Goal: Task Accomplishment & Management: Complete application form

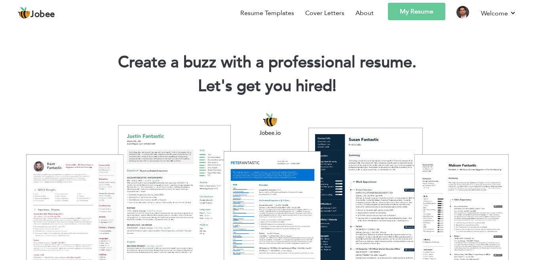
click at [416, 15] on link "My Resume" at bounding box center [416, 11] width 57 height 17
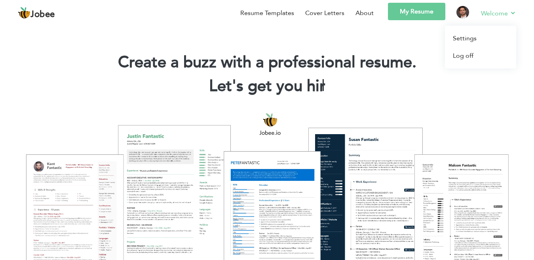
click at [490, 12] on link "Welcome" at bounding box center [498, 13] width 35 height 10
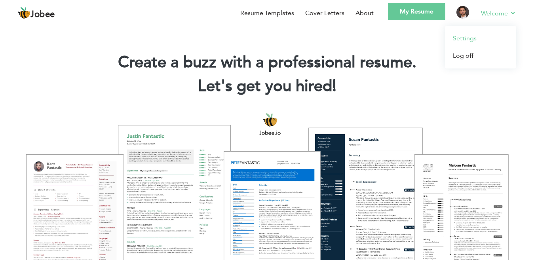
click at [469, 39] on link "Settings" at bounding box center [480, 38] width 71 height 17
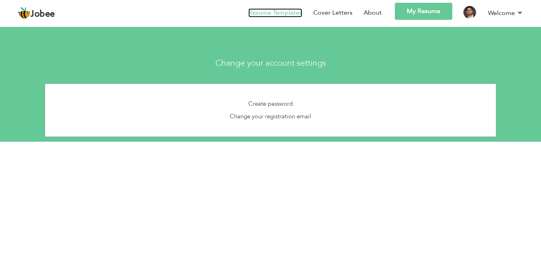
click at [269, 11] on link "Resume Templates" at bounding box center [275, 12] width 54 height 9
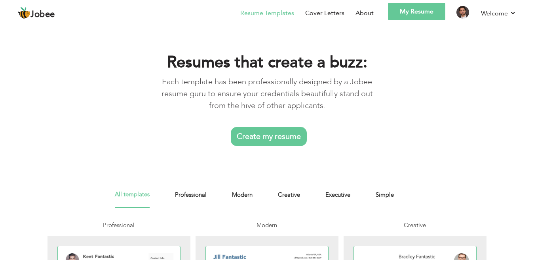
click at [271, 133] on link "Create my resume" at bounding box center [269, 136] width 76 height 19
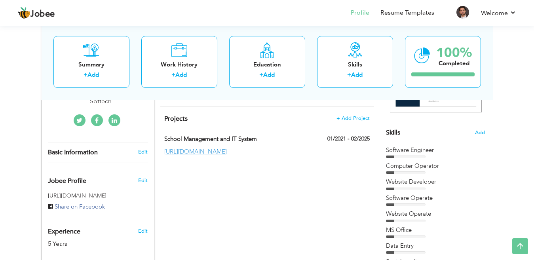
scroll to position [177, 0]
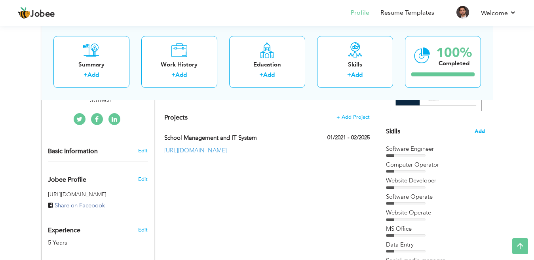
click at [479, 131] on span "Add" at bounding box center [480, 132] width 10 height 8
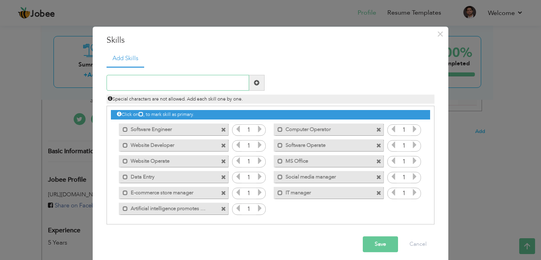
click at [184, 87] on input "text" at bounding box center [177, 83] width 142 height 16
type input "Computer Teacher"
click at [254, 82] on span at bounding box center [257, 83] width 6 height 6
drag, startPoint x: 308, startPoint y: 209, endPoint x: 367, endPoint y: 209, distance: 59.4
click at [367, 209] on div "Mark as primary skill. Computer Teacher" at bounding box center [327, 209] width 109 height 12
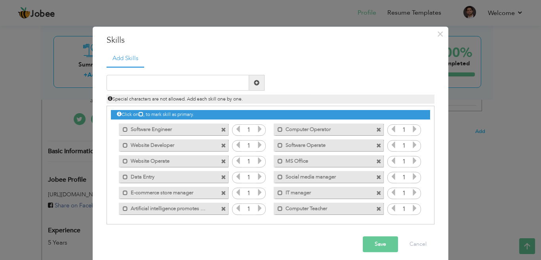
click at [411, 207] on icon at bounding box center [414, 208] width 7 height 7
click at [389, 210] on icon at bounding box center [392, 208] width 7 height 7
click at [277, 209] on span at bounding box center [279, 208] width 5 height 5
click at [279, 209] on span at bounding box center [281, 208] width 5 height 5
drag, startPoint x: 289, startPoint y: 209, endPoint x: 312, endPoint y: 210, distance: 23.0
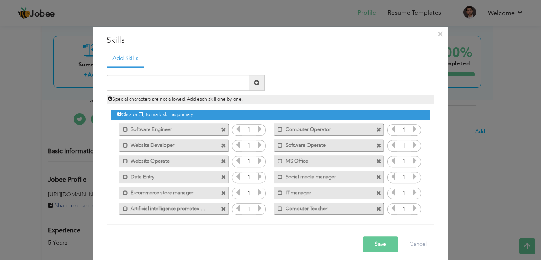
click at [312, 210] on label "Computer Teacher" at bounding box center [323, 208] width 80 height 10
drag, startPoint x: 312, startPoint y: 210, endPoint x: 263, endPoint y: 83, distance: 136.6
click at [263, 83] on div "Duplicate entry" at bounding box center [270, 145] width 328 height 158
click at [369, 247] on button "Save" at bounding box center [380, 245] width 35 height 16
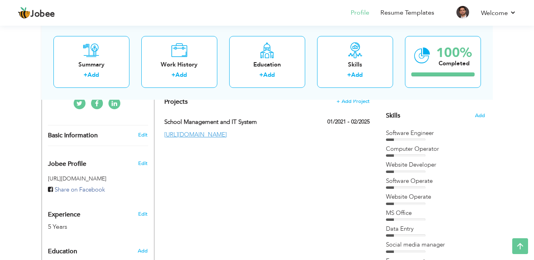
scroll to position [192, 0]
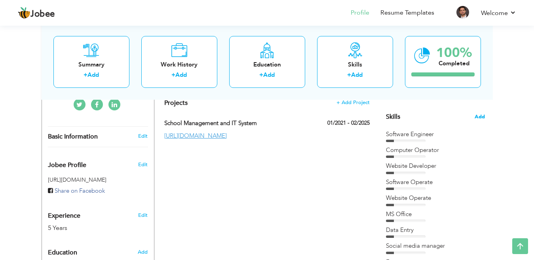
click at [482, 118] on span "Add" at bounding box center [480, 117] width 10 height 8
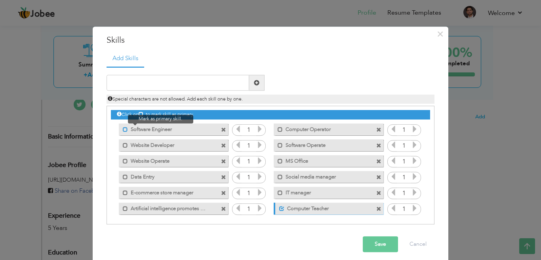
click at [123, 129] on span at bounding box center [125, 129] width 5 height 5
click at [123, 143] on span at bounding box center [125, 145] width 5 height 5
click at [128, 160] on label "Website Operate" at bounding box center [168, 160] width 80 height 10
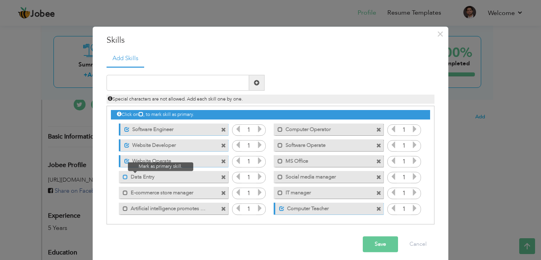
click at [123, 177] on span at bounding box center [125, 177] width 5 height 5
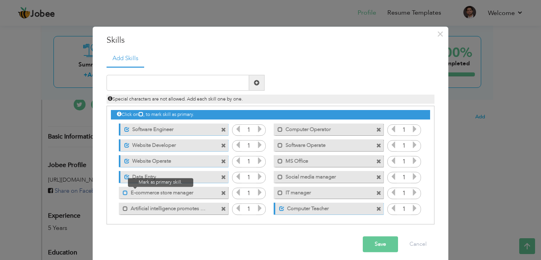
click at [123, 190] on span at bounding box center [125, 192] width 5 height 5
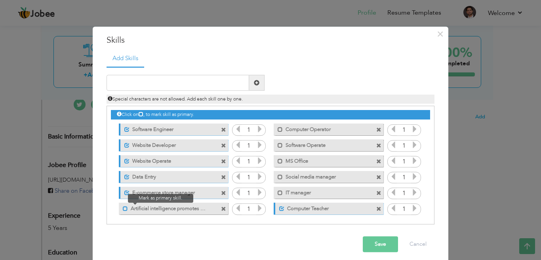
click at [123, 209] on span at bounding box center [125, 208] width 5 height 5
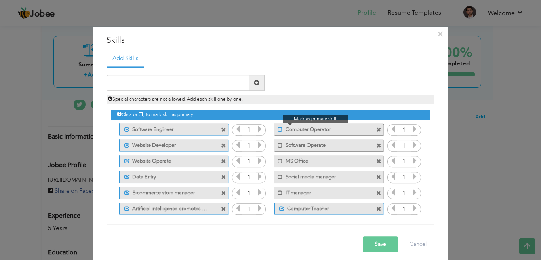
click at [277, 129] on span at bounding box center [279, 129] width 5 height 5
click at [277, 145] on span at bounding box center [279, 145] width 5 height 5
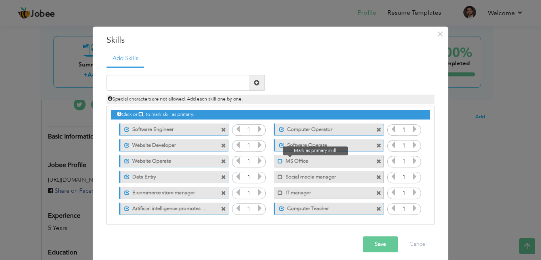
click at [277, 161] on span at bounding box center [279, 161] width 5 height 5
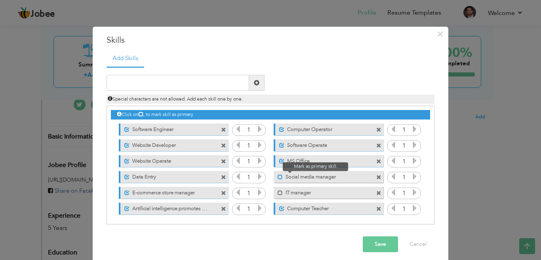
click at [277, 178] on span at bounding box center [279, 177] width 5 height 5
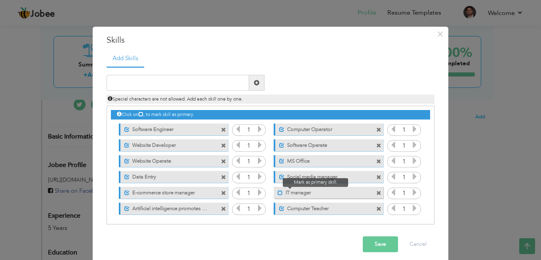
click at [277, 192] on span at bounding box center [279, 192] width 5 height 5
click at [374, 247] on button "Save" at bounding box center [380, 245] width 35 height 16
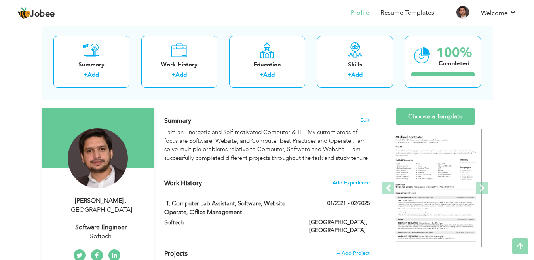
scroll to position [27, 0]
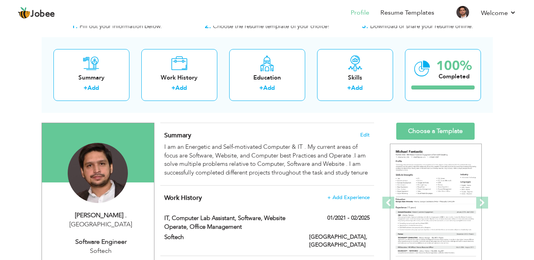
click at [429, 129] on link "Choose a Template" at bounding box center [435, 131] width 78 height 17
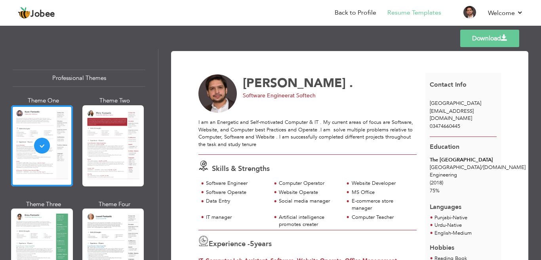
click at [501, 37] on span at bounding box center [504, 38] width 6 height 6
